Goal: Transaction & Acquisition: Purchase product/service

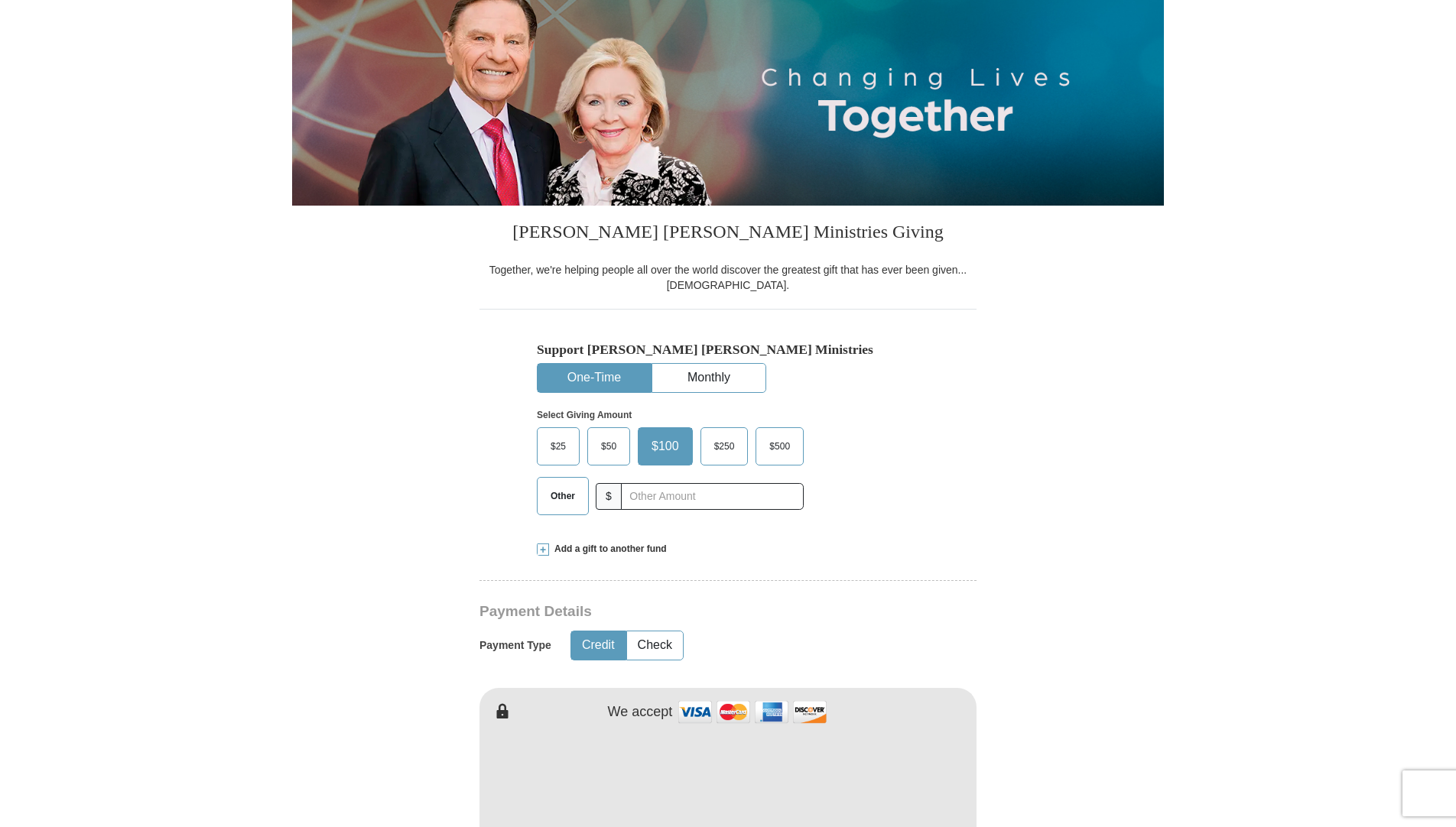
scroll to position [230, 0]
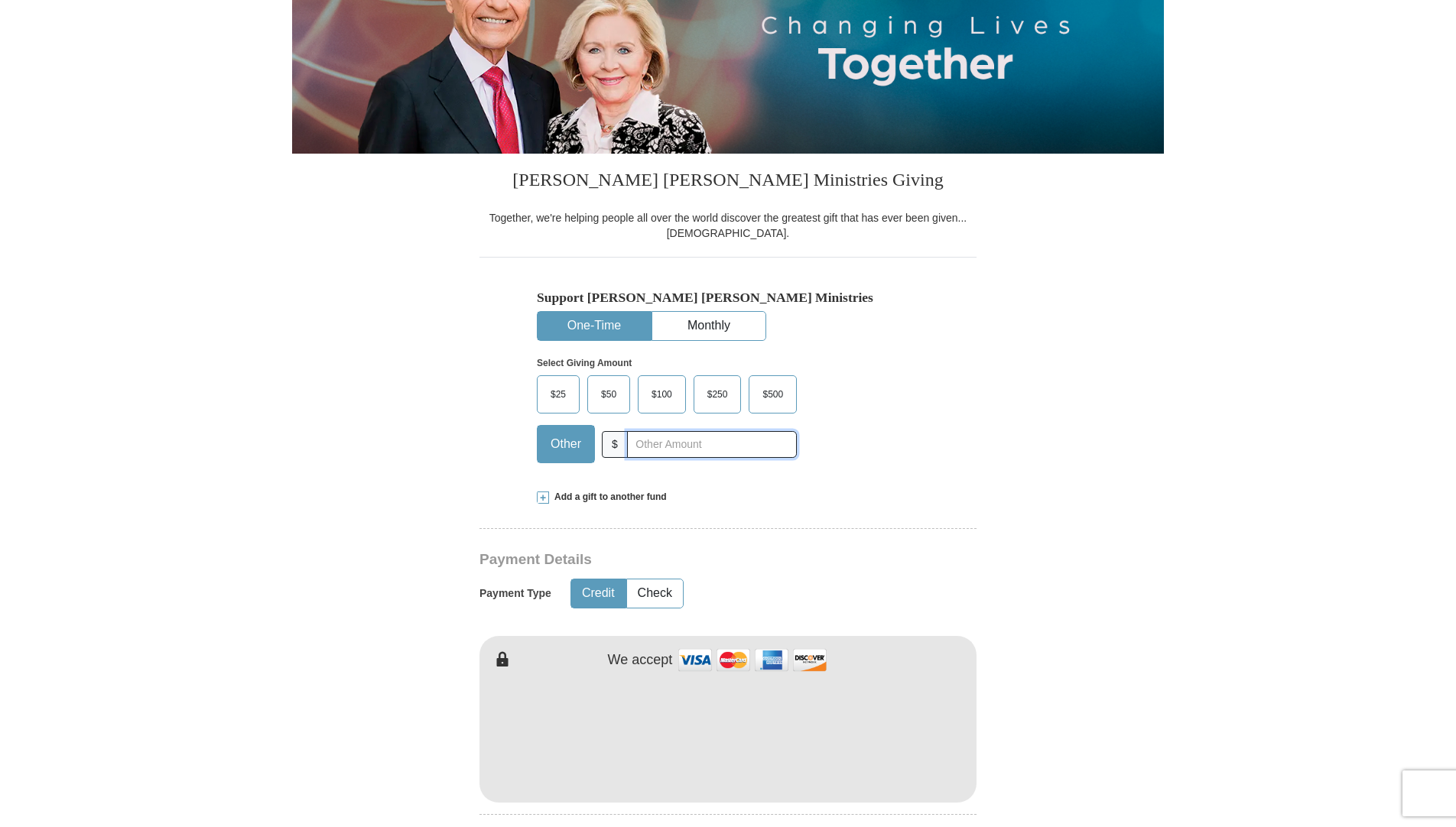
click at [630, 451] on input "text" at bounding box center [712, 445] width 170 height 27
type input "75"
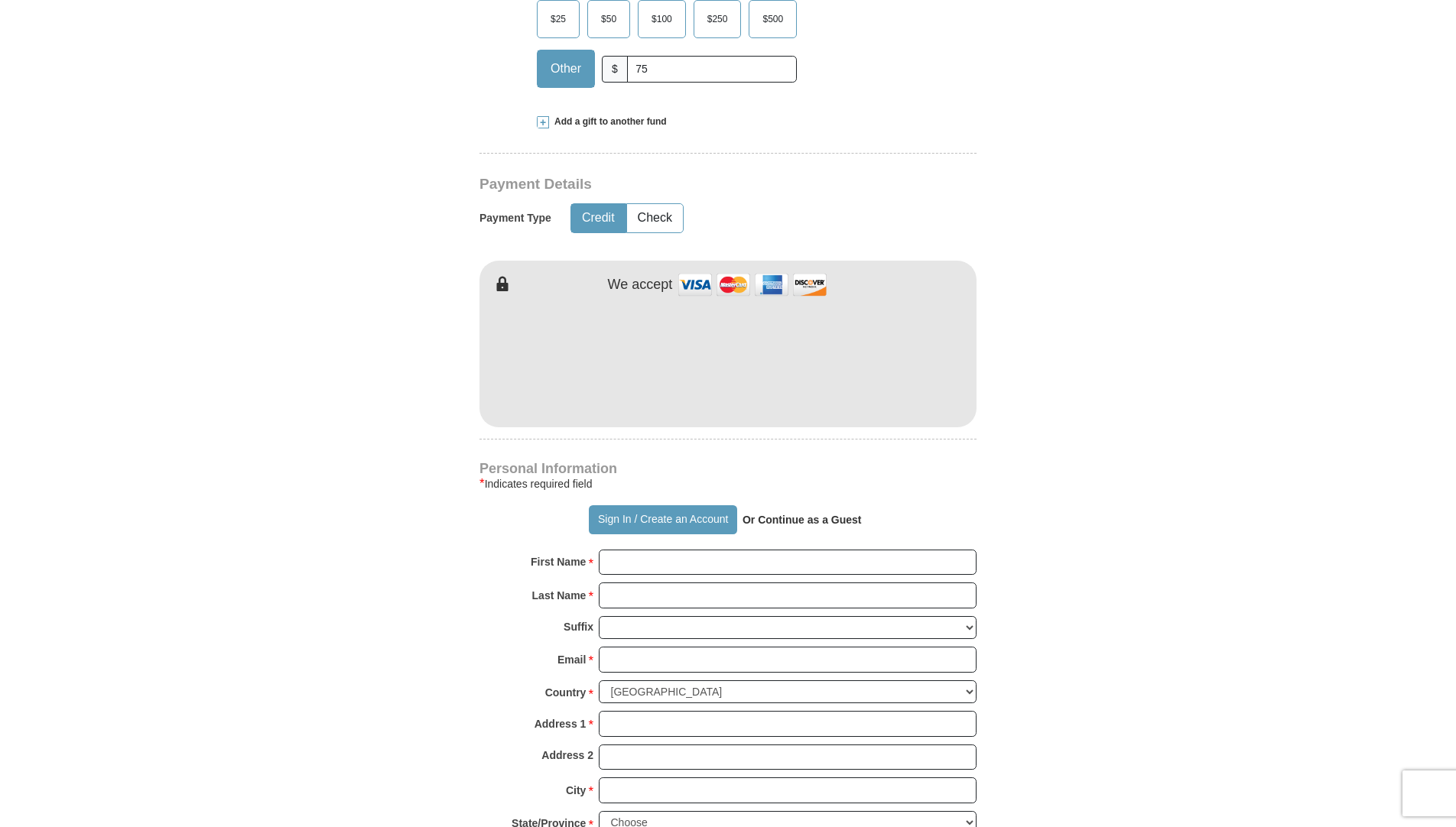
scroll to position [612, 0]
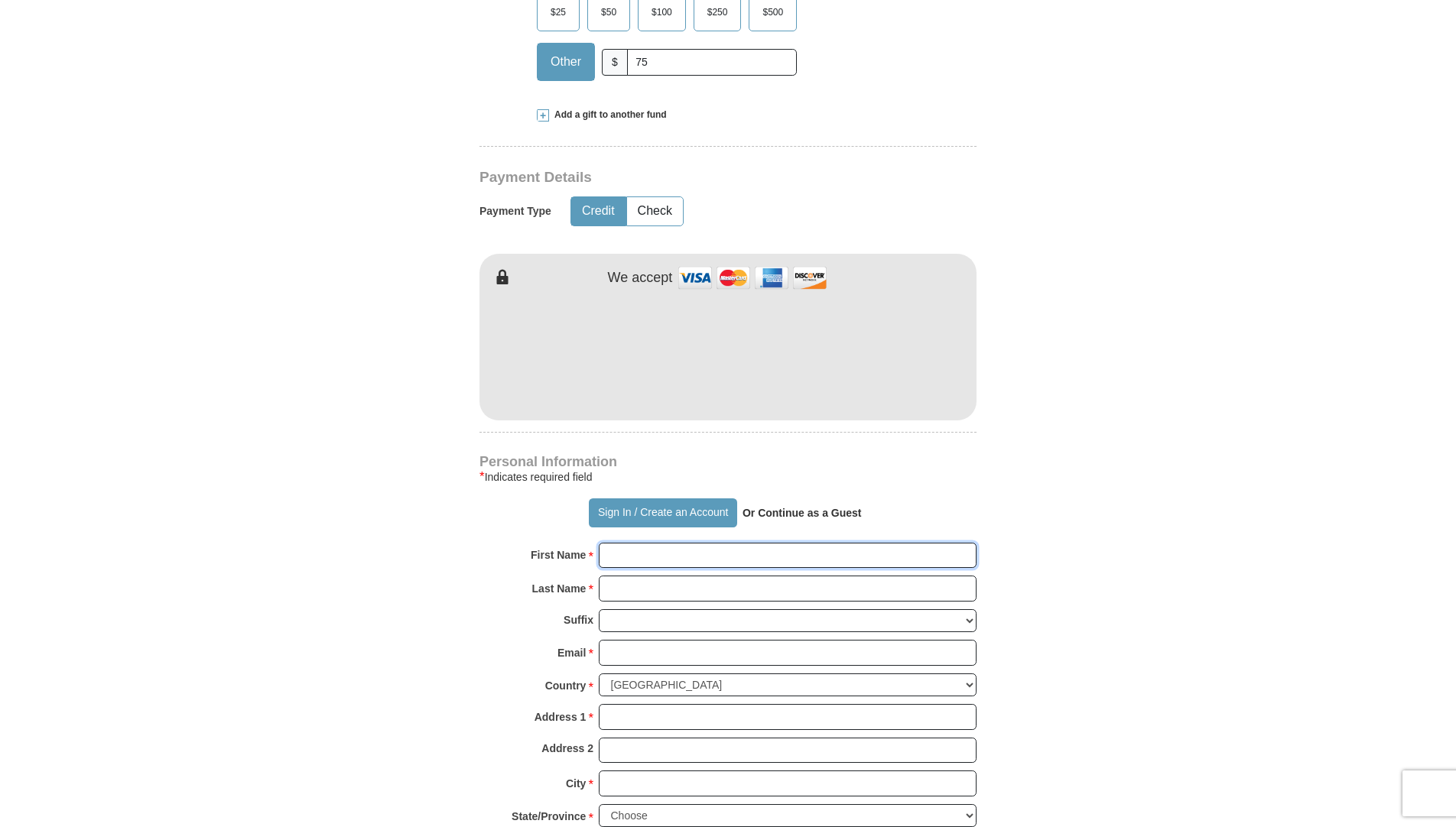
click at [644, 558] on input "First Name *" at bounding box center [787, 555] width 377 height 26
type input "LIVING WORD"
type input "[DEMOGRAPHIC_DATA]"
type input "[DOMAIN_NAME][EMAIL_ADDRESS][DOMAIN_NAME]"
type input "[STREET_ADDRESS][PERSON_NAME]"
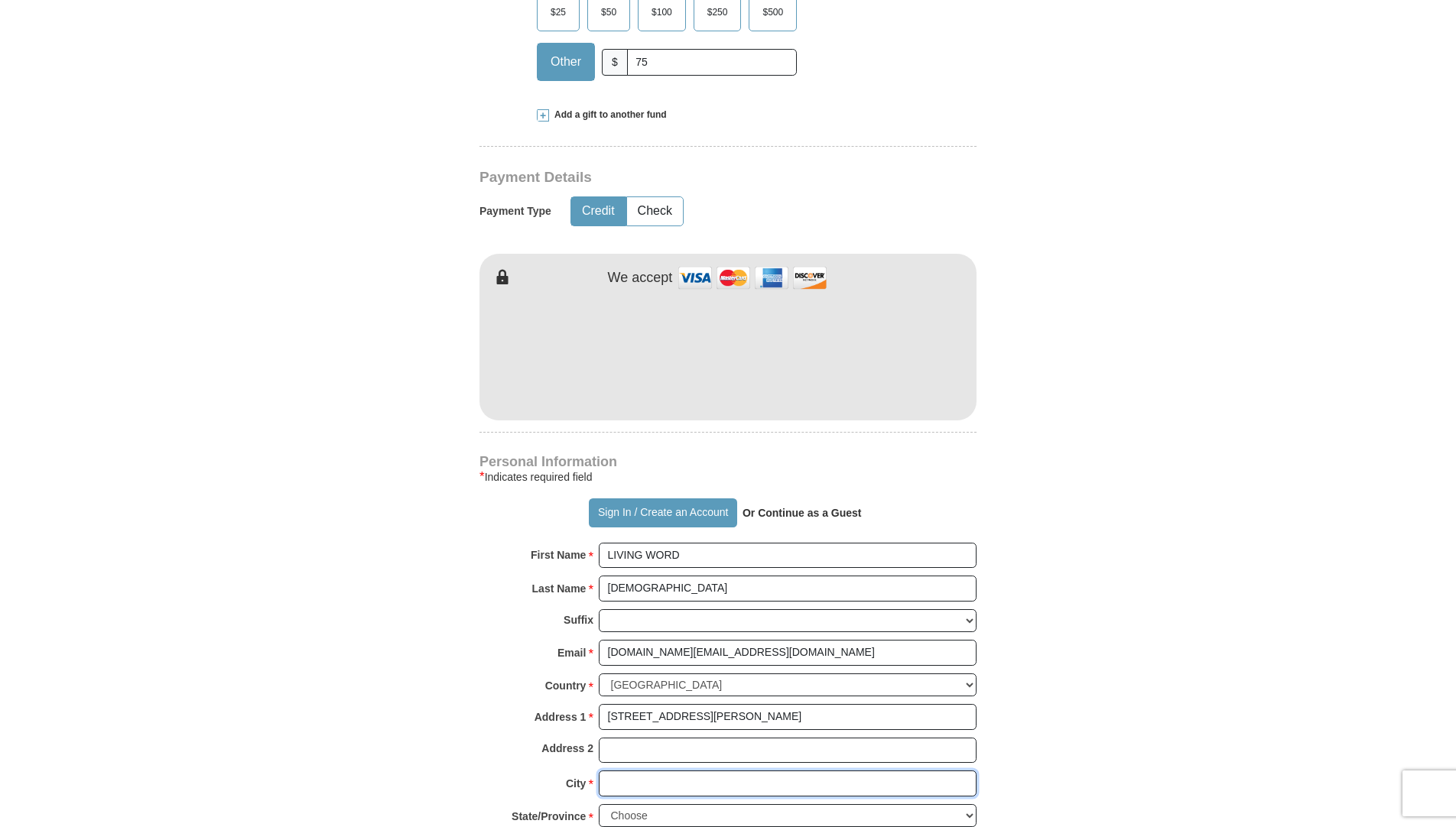
type input "GARLAND"
select select "[GEOGRAPHIC_DATA]"
type input "75041"
type input "4693714655"
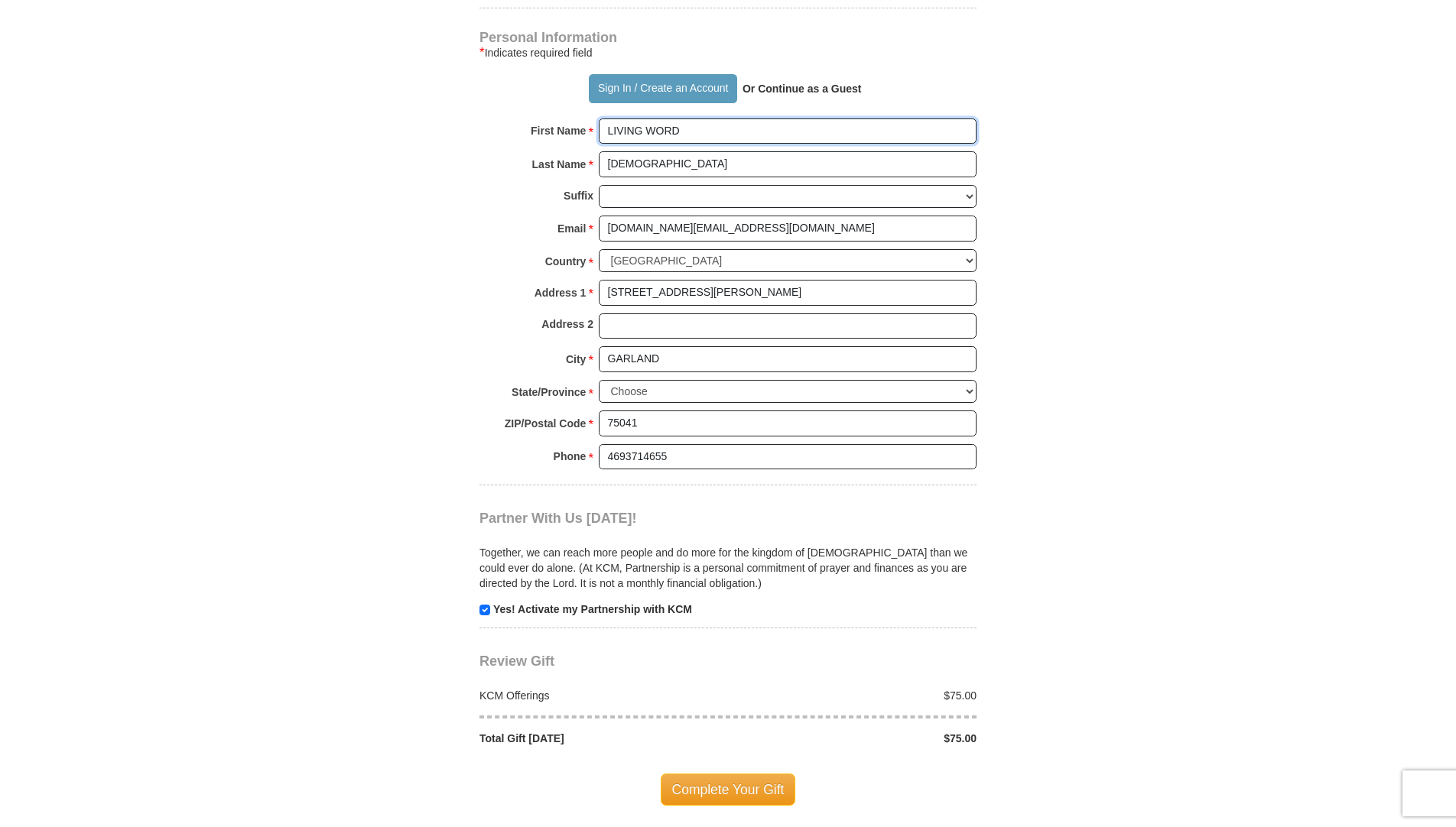
scroll to position [1070, 0]
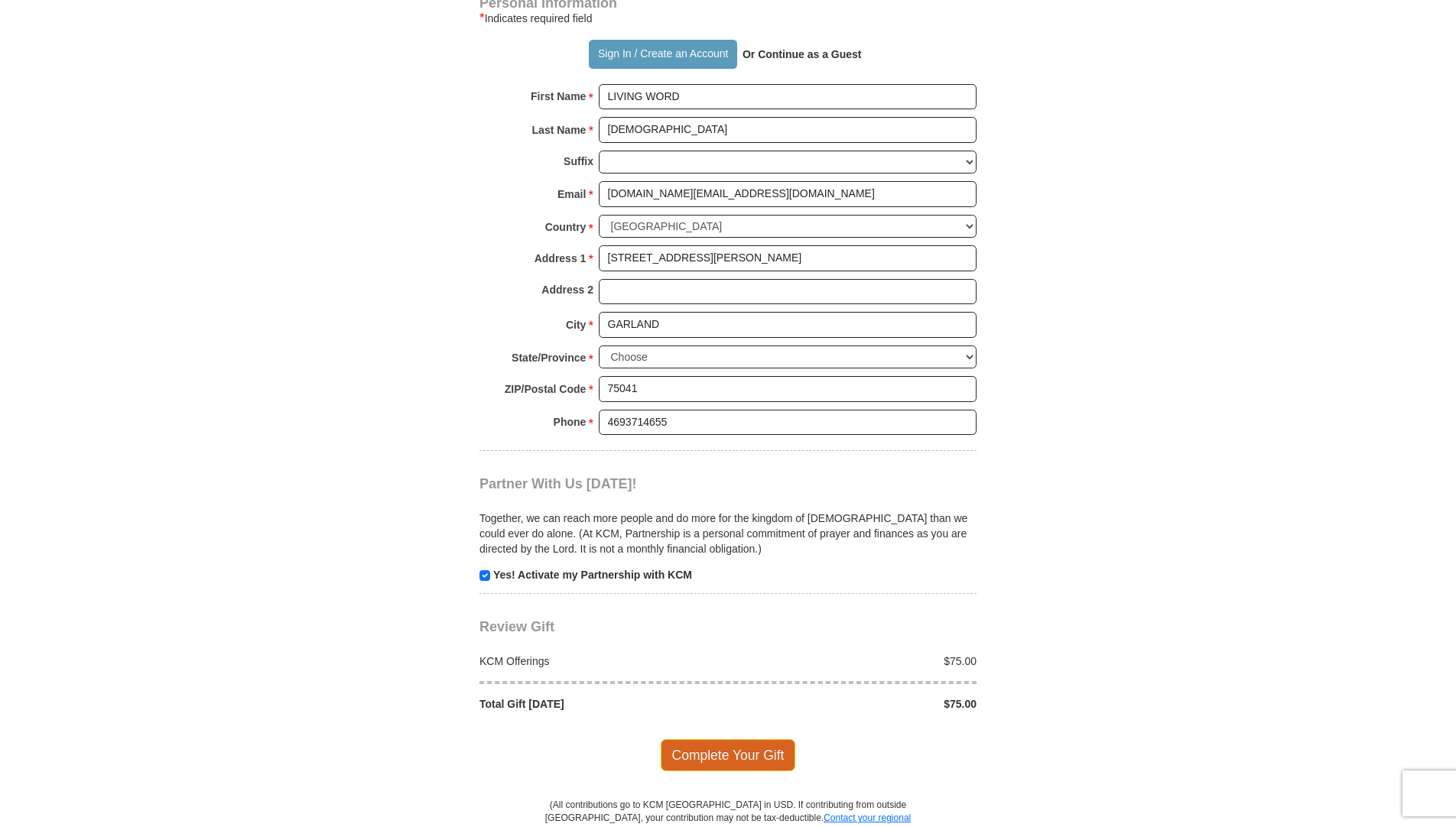
click at [695, 757] on span "Complete Your Gift" at bounding box center [728, 756] width 135 height 32
